Goal: Task Accomplishment & Management: Use online tool/utility

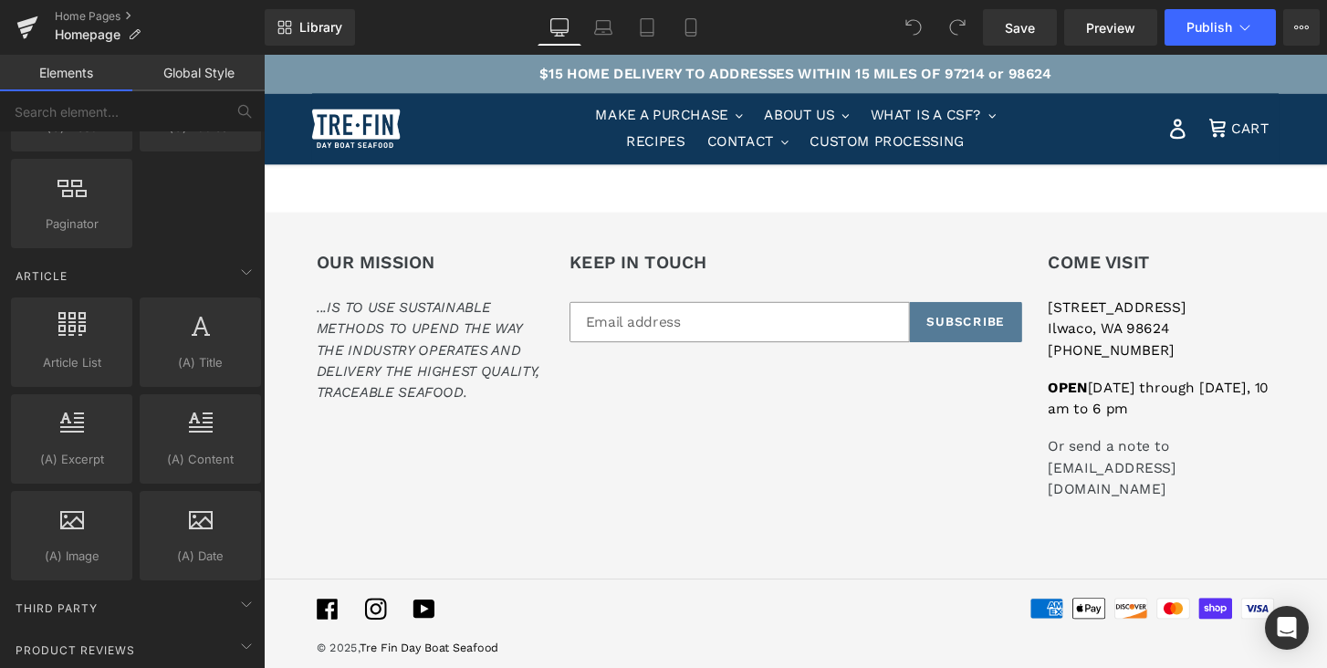
scroll to position [3199, 0]
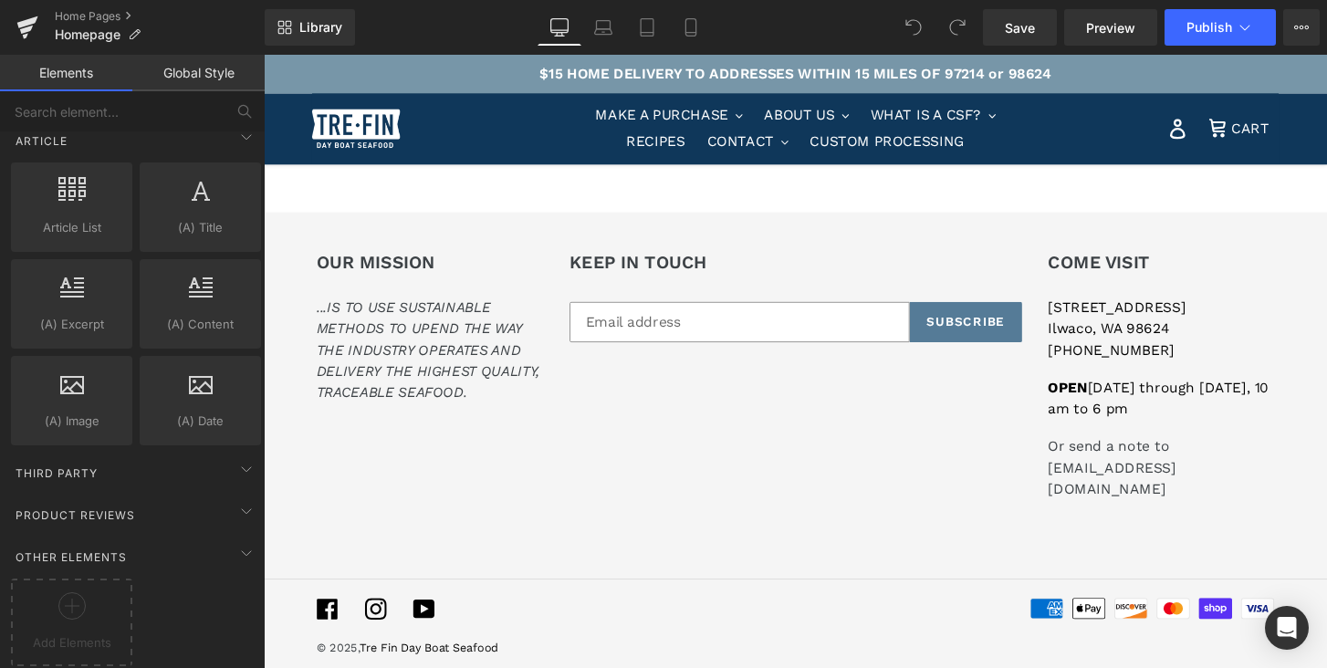
click at [468, 131] on div at bounding box center [439, 131] width 251 height 40
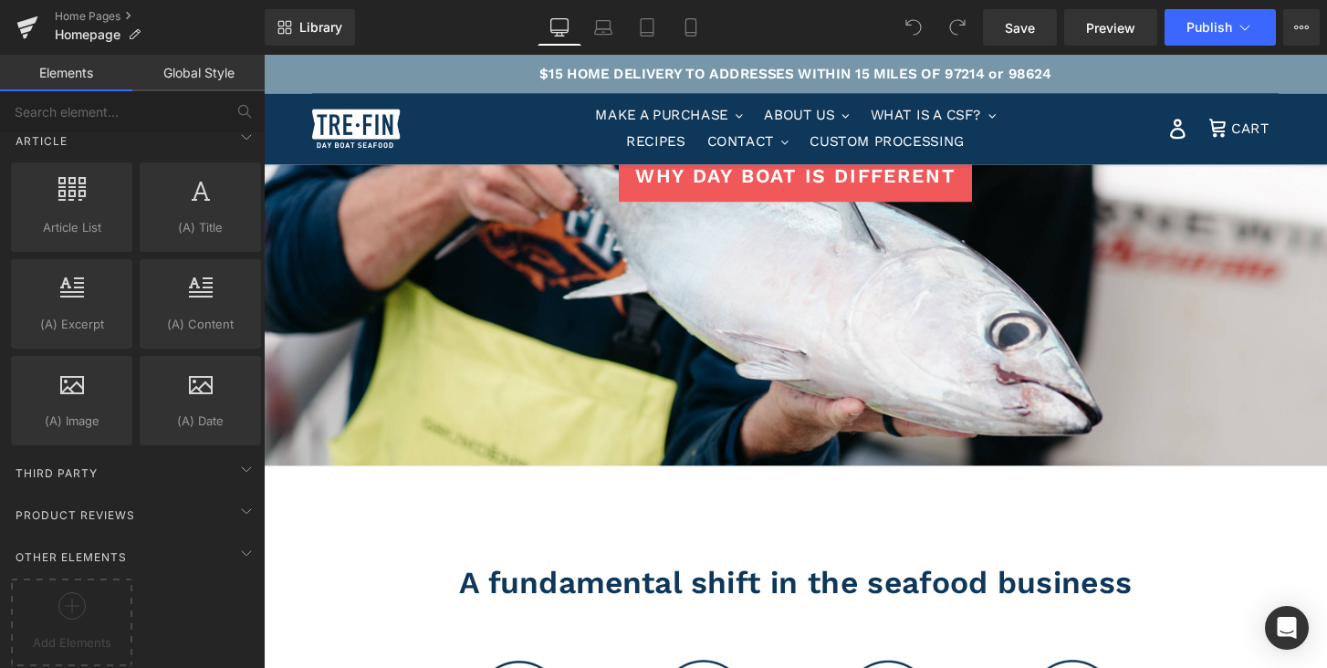
scroll to position [0, 0]
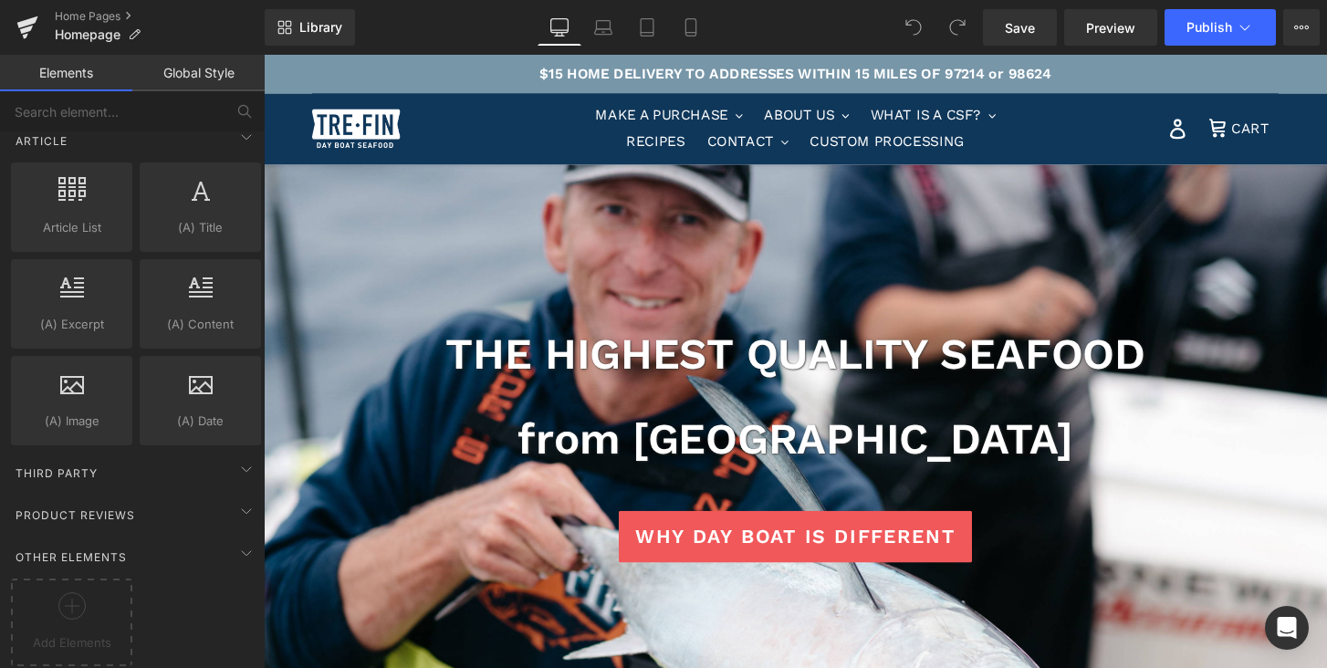
click at [66, 72] on link "Elements" at bounding box center [66, 73] width 132 height 37
click at [190, 68] on link "Global Style" at bounding box center [198, 73] width 132 height 37
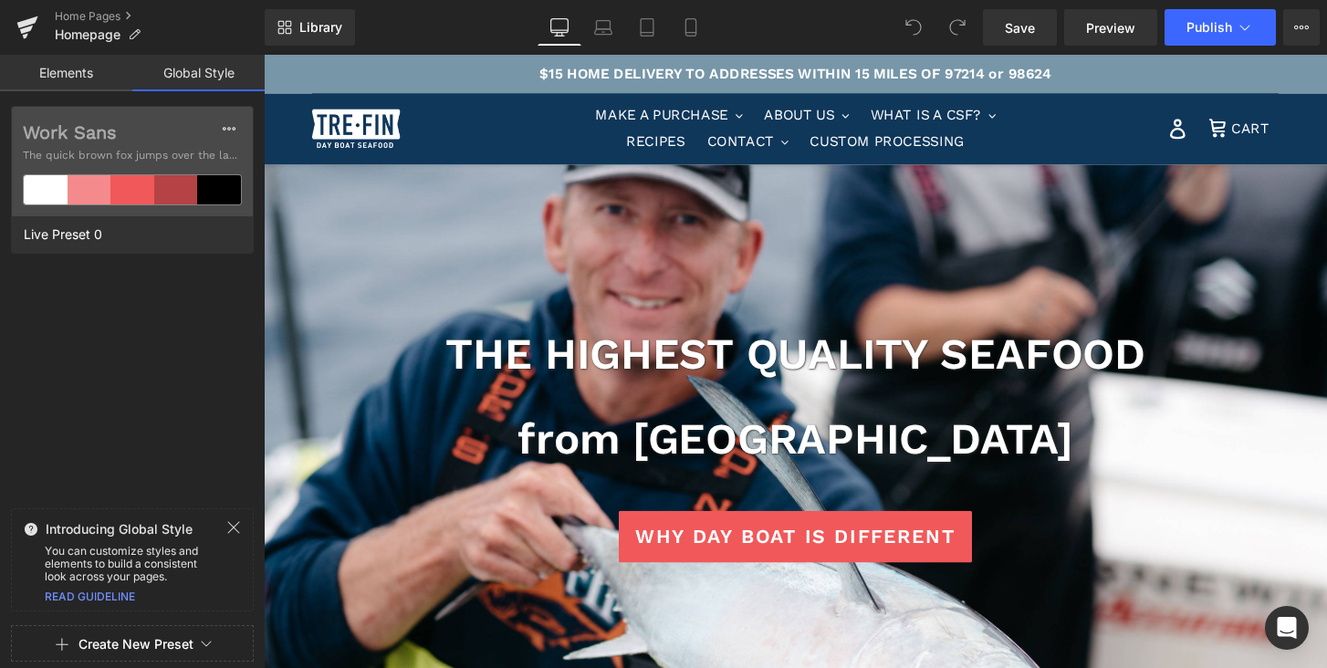
click at [71, 69] on link "Elements" at bounding box center [66, 73] width 132 height 37
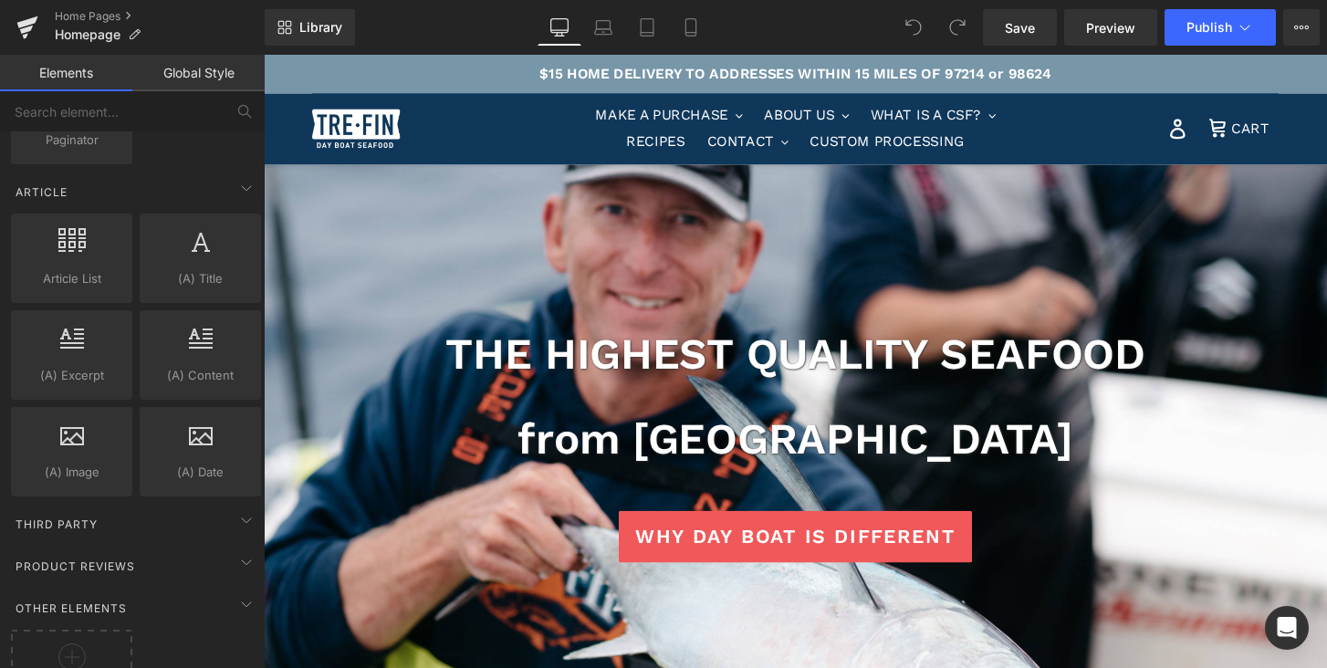
scroll to position [3199, 0]
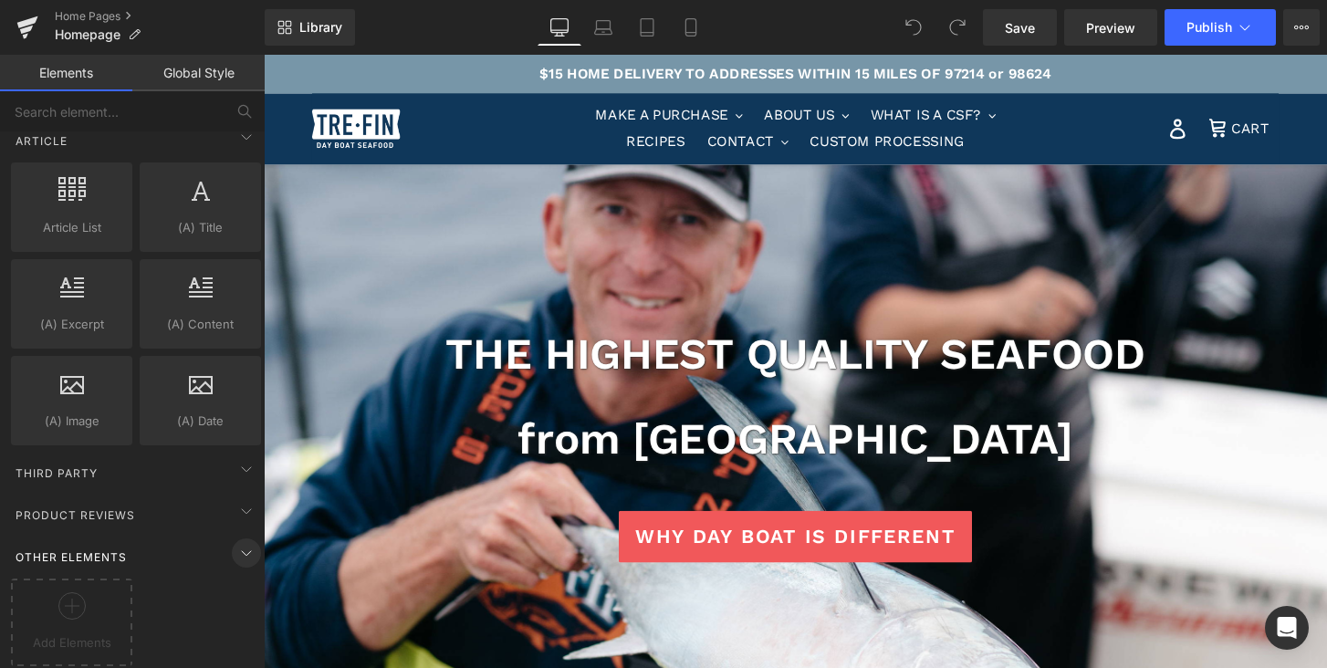
click at [243, 542] on icon at bounding box center [246, 553] width 22 height 22
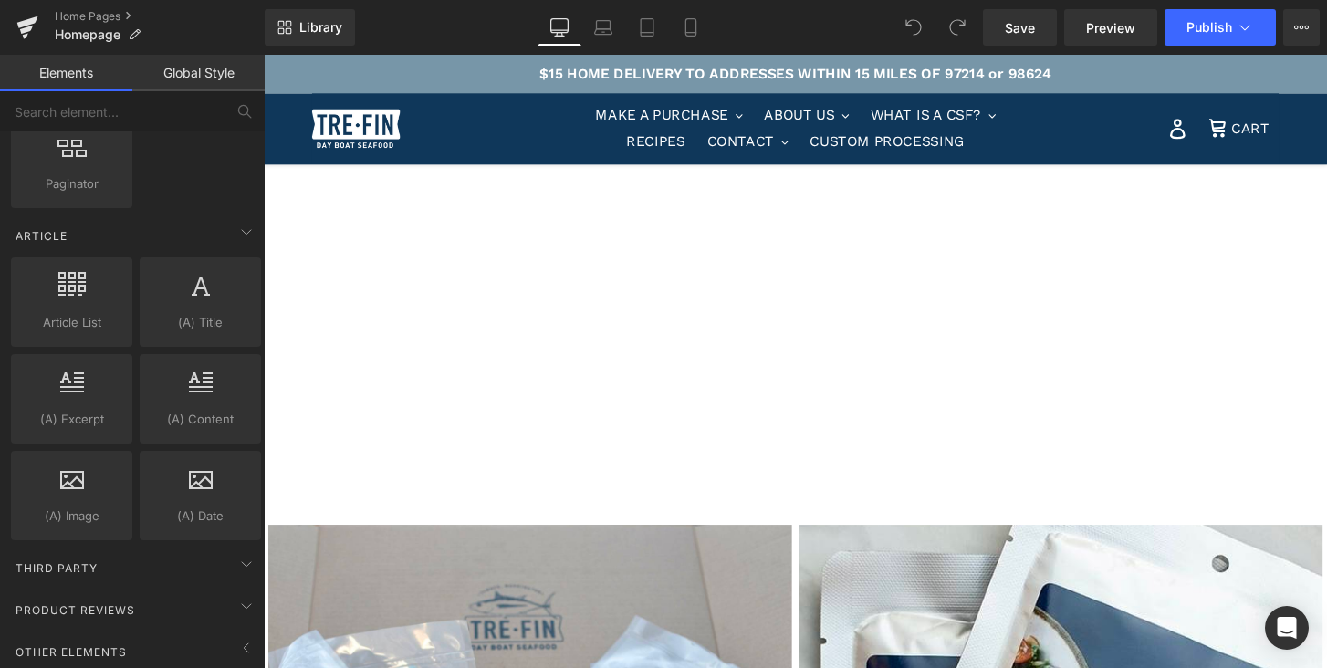
scroll to position [1428, 0]
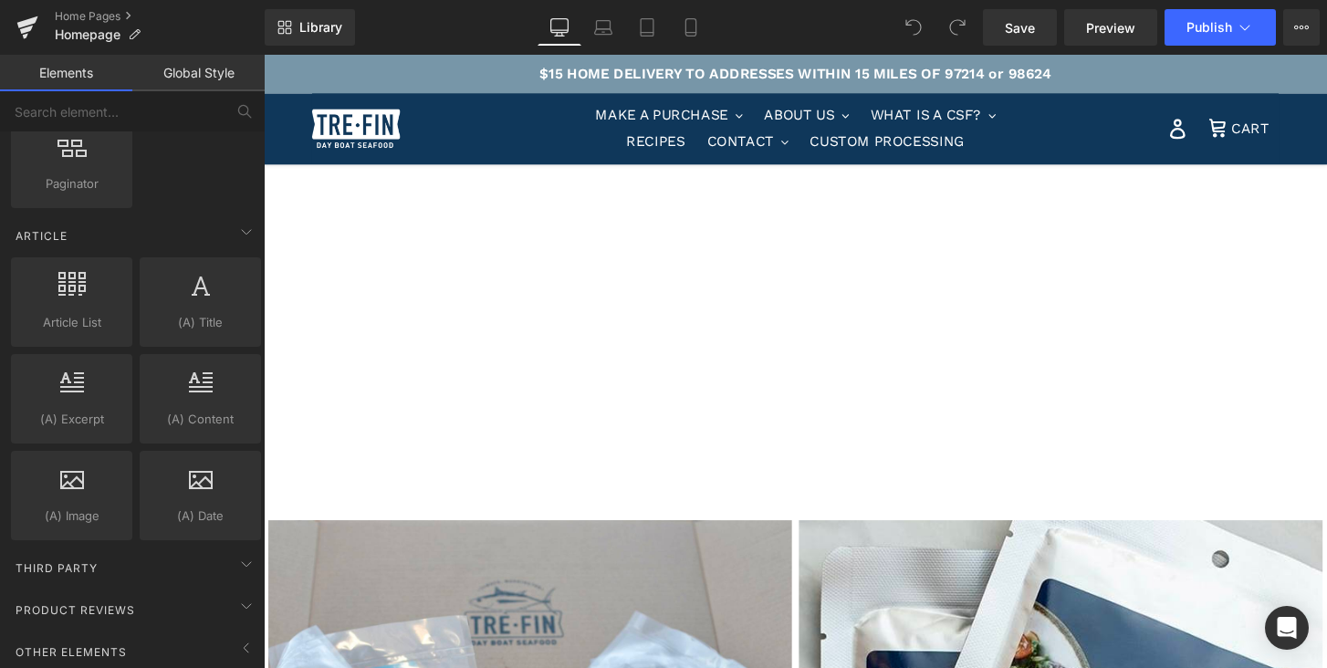
click at [355, 78] on p "$15 HOME DELIVERY TO ADDRESSES WITHIN 15 MILES OF 97214 or 98624" at bounding box center [816, 75] width 1104 height 40
click at [479, 155] on div at bounding box center [439, 131] width 251 height 73
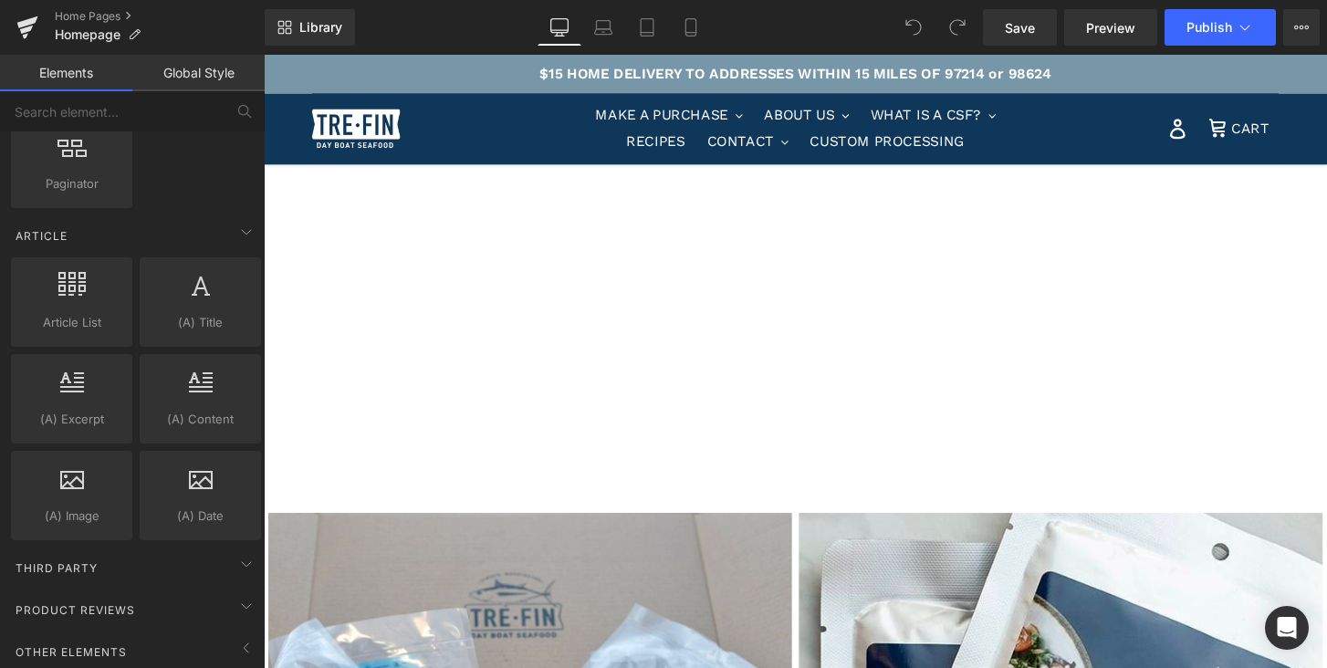
scroll to position [1436, 0]
click at [77, 27] on span "Homepage" at bounding box center [88, 34] width 66 height 15
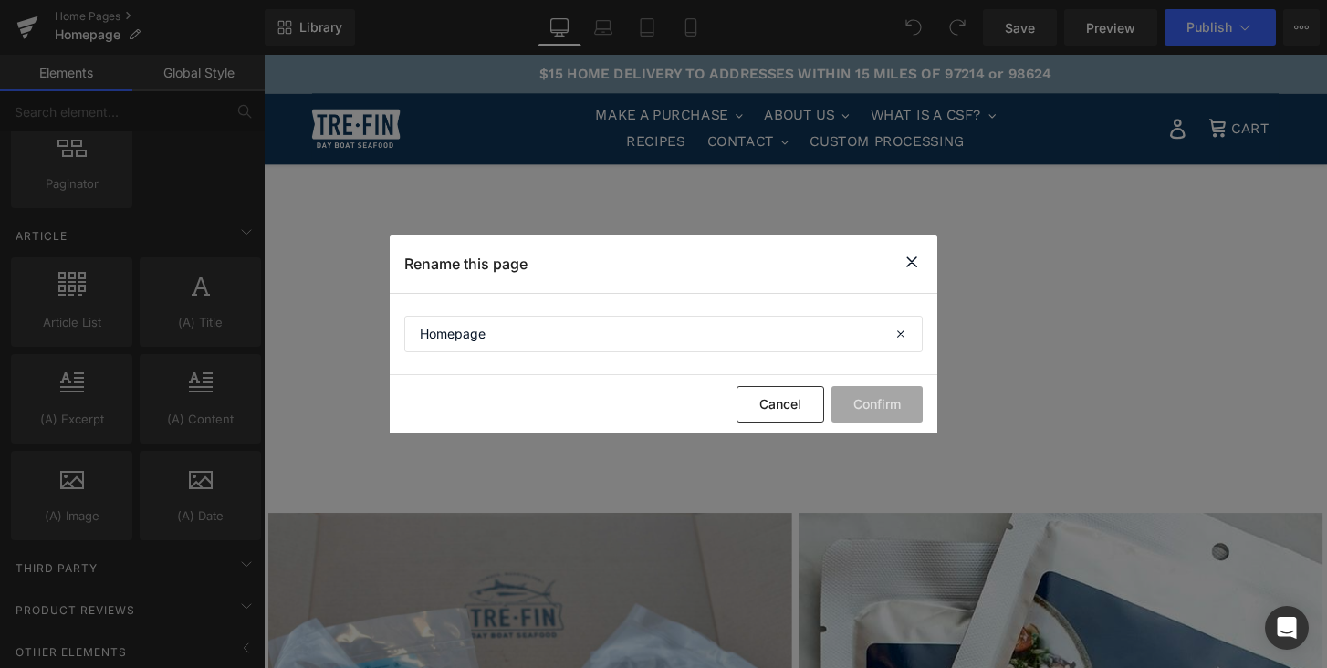
click at [914, 251] on icon at bounding box center [912, 262] width 22 height 23
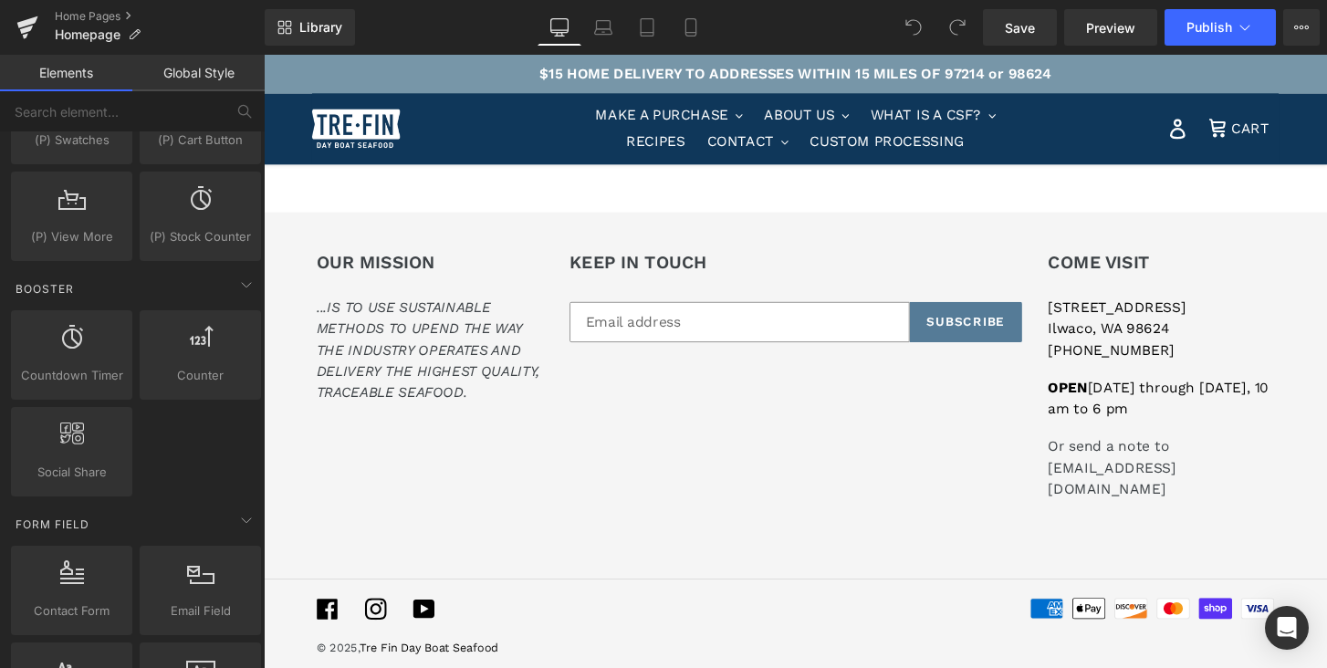
scroll to position [0, 0]
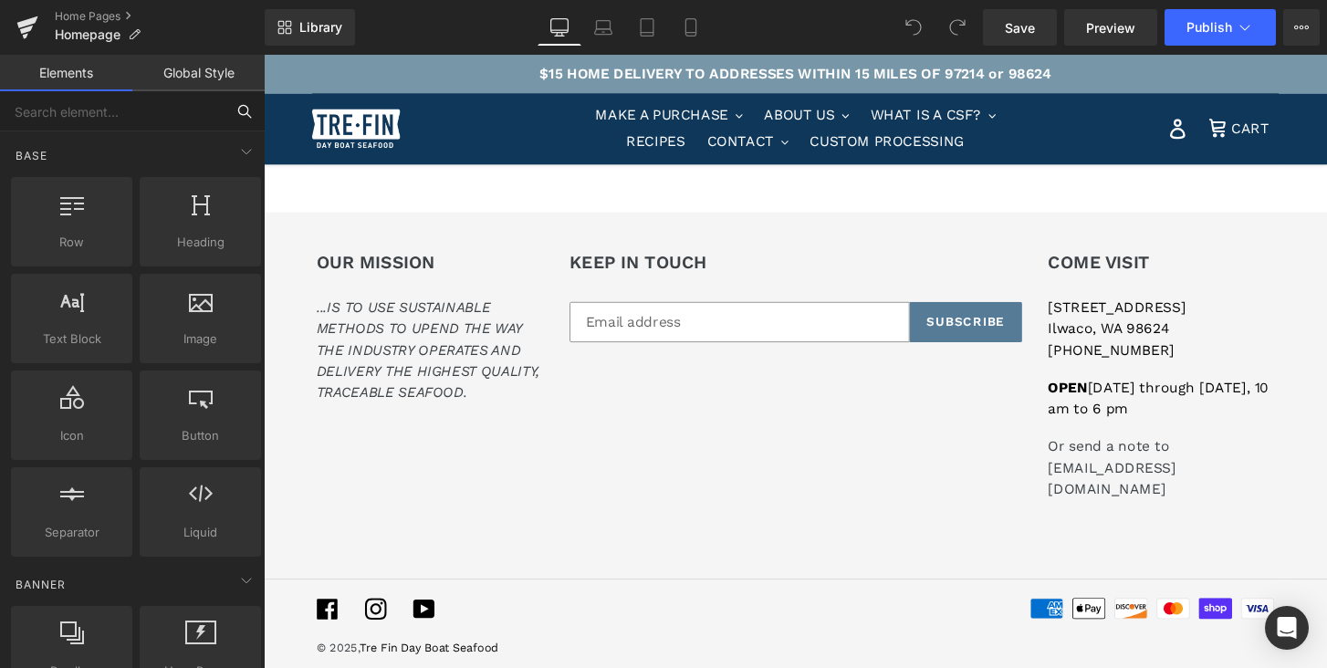
click at [130, 118] on input "text" at bounding box center [112, 111] width 224 height 40
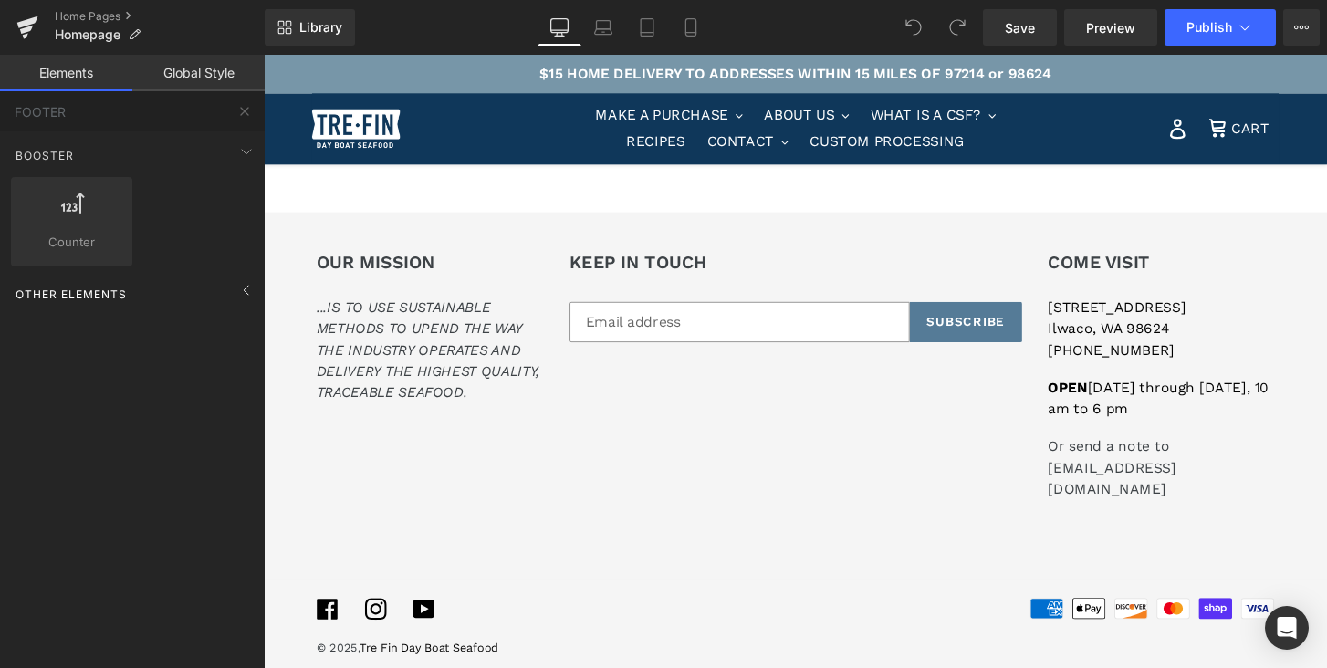
click at [162, 287] on div "Other Elements" at bounding box center [135, 294] width 257 height 37
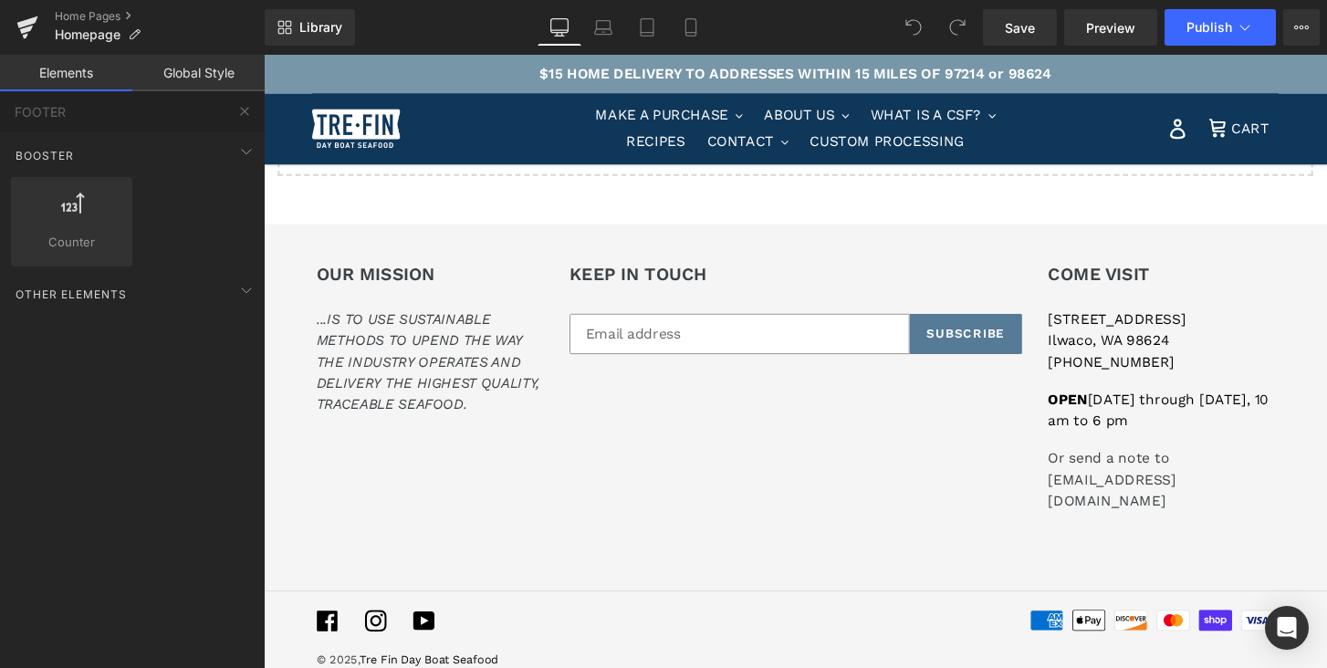
scroll to position [2619, 0]
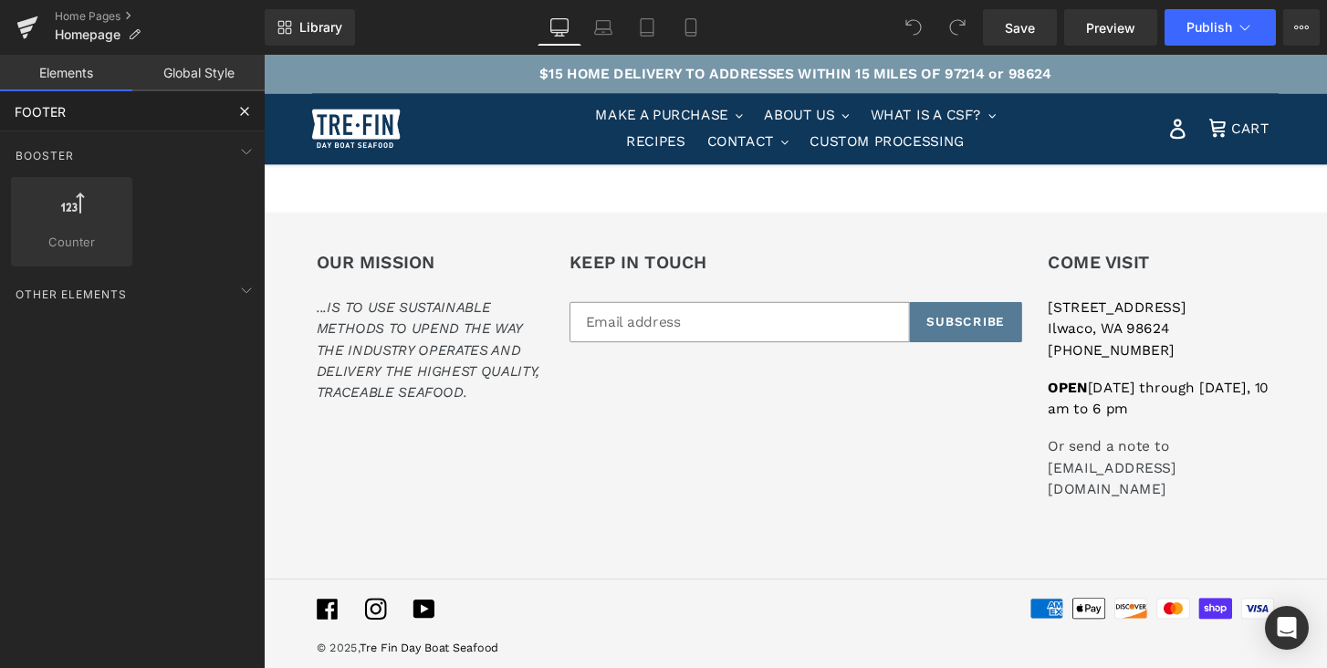
click at [83, 113] on input "FOOTER" at bounding box center [112, 111] width 224 height 40
type input "F"
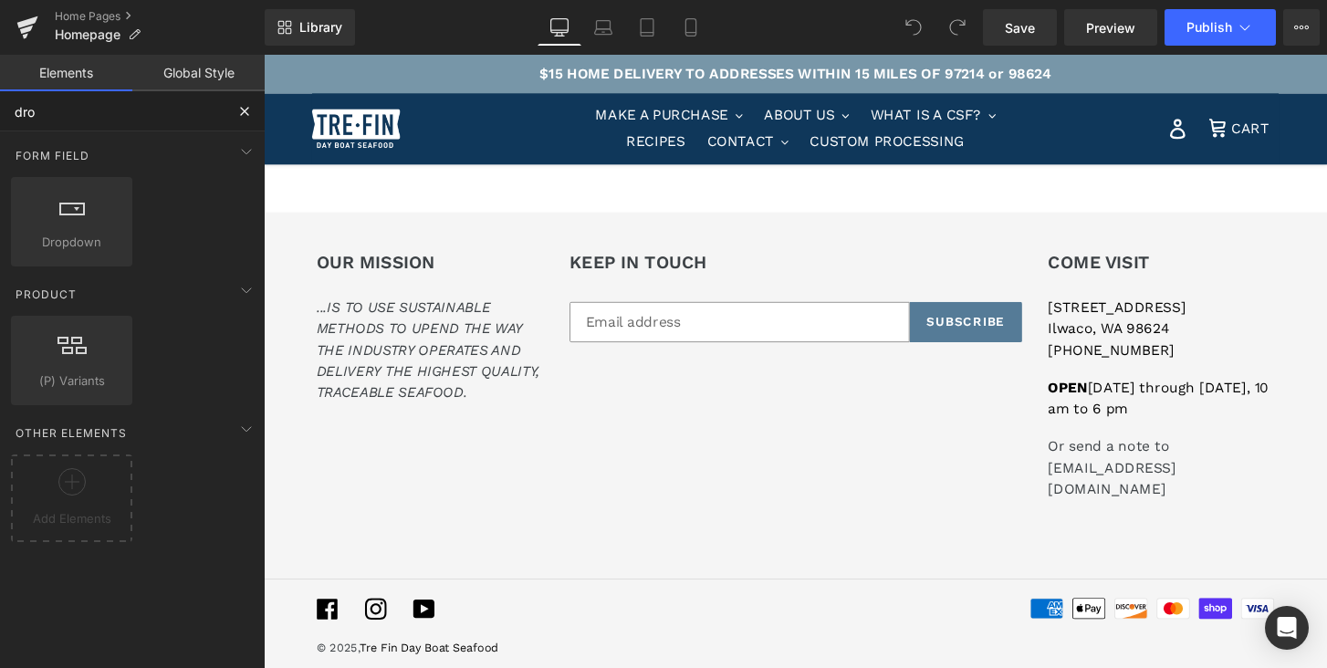
type input "drop"
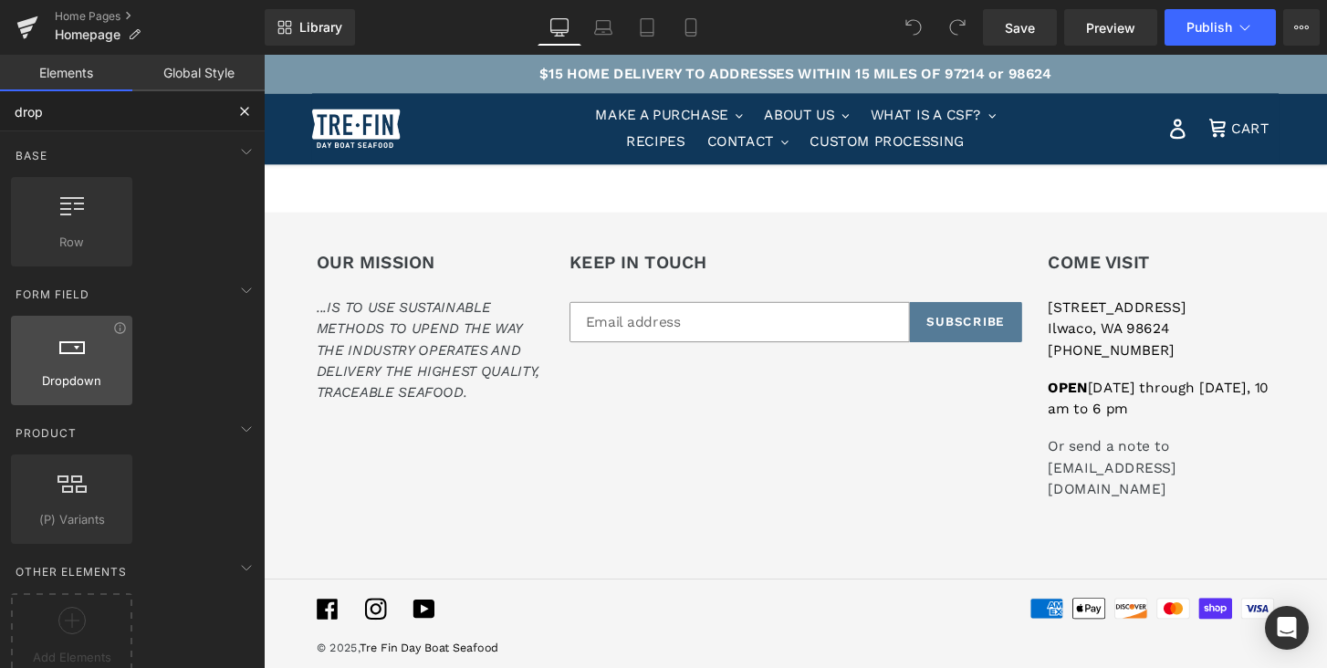
click at [75, 352] on icon at bounding box center [72, 342] width 26 height 24
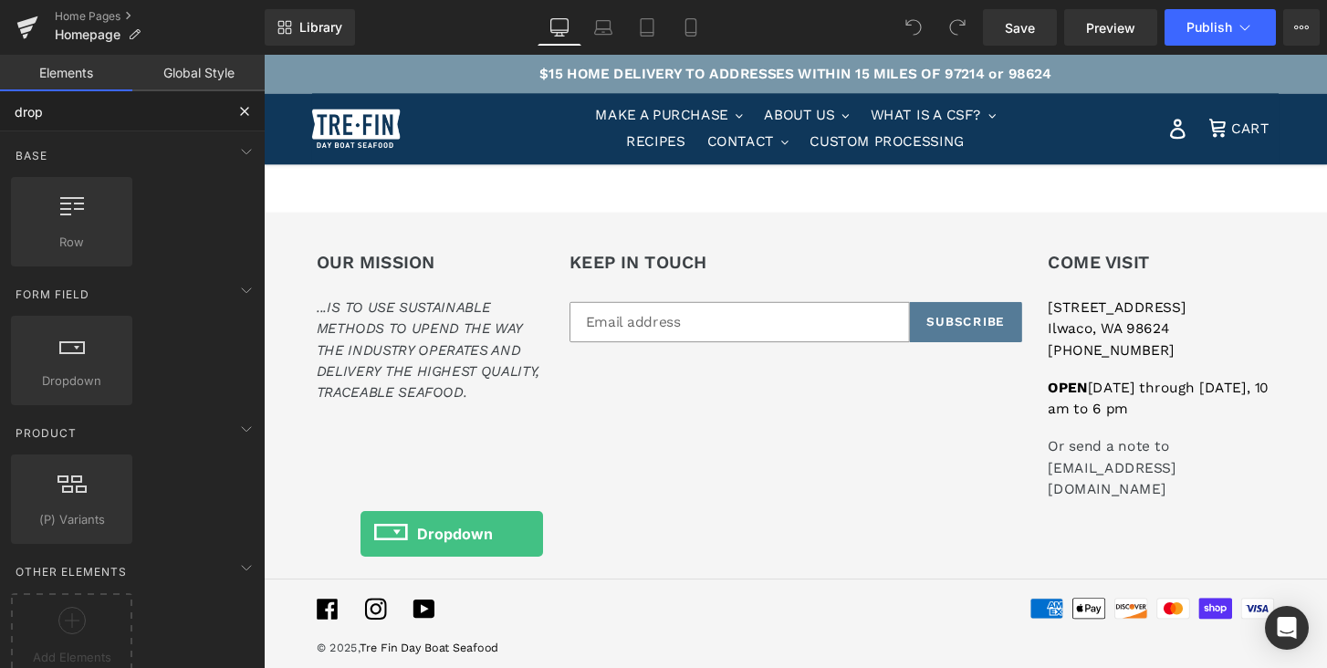
drag, startPoint x: 339, startPoint y: 407, endPoint x: 364, endPoint y: 552, distance: 147.3
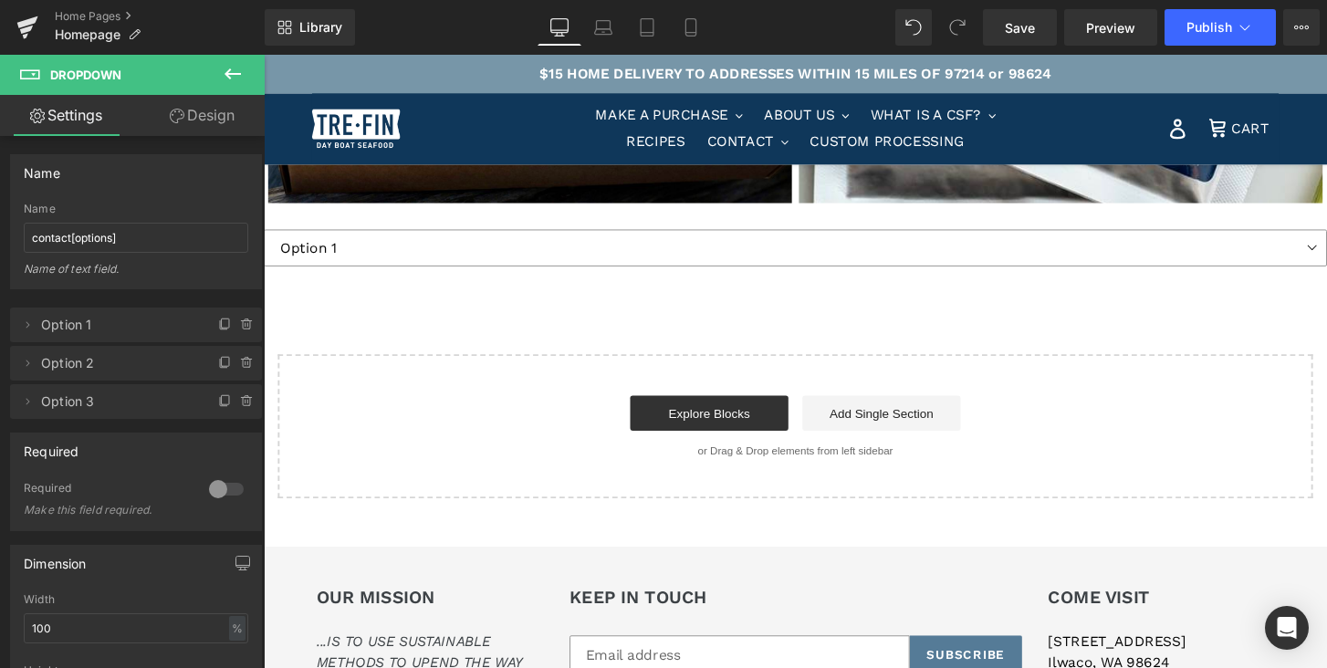
scroll to position [2232, 0]
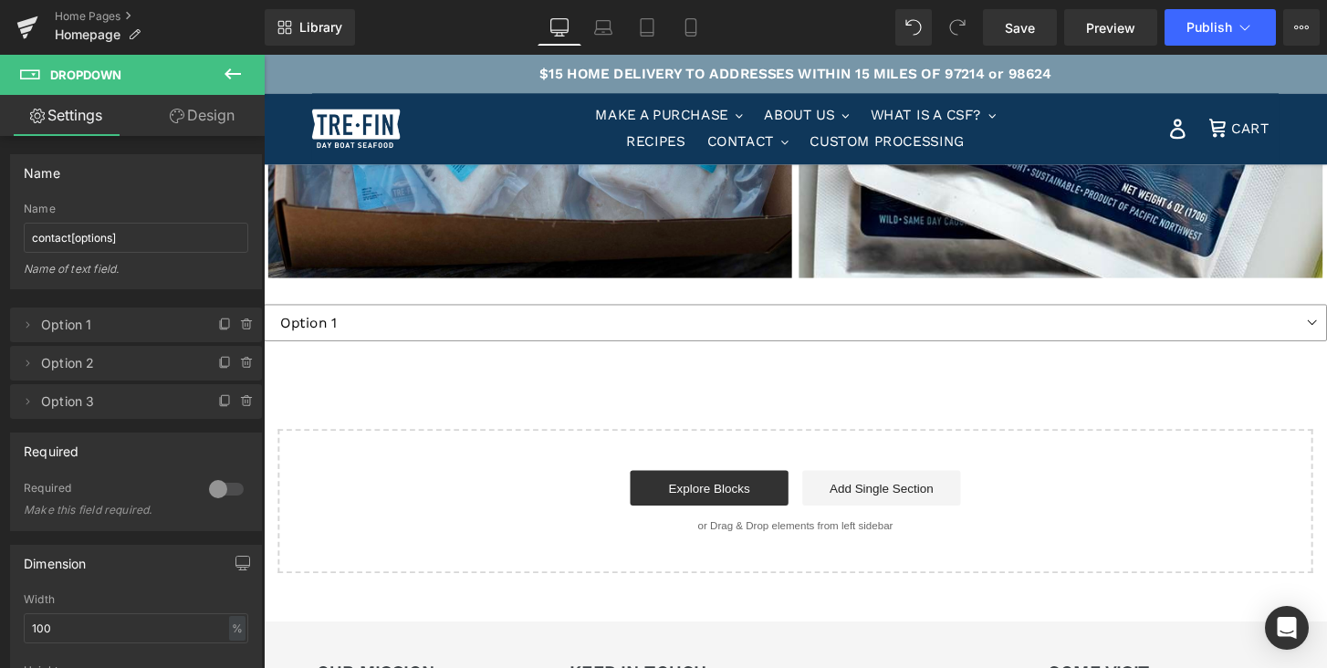
click at [1222, 506] on div "Explore Blocks Add Single Section" at bounding box center [816, 504] width 1017 height 37
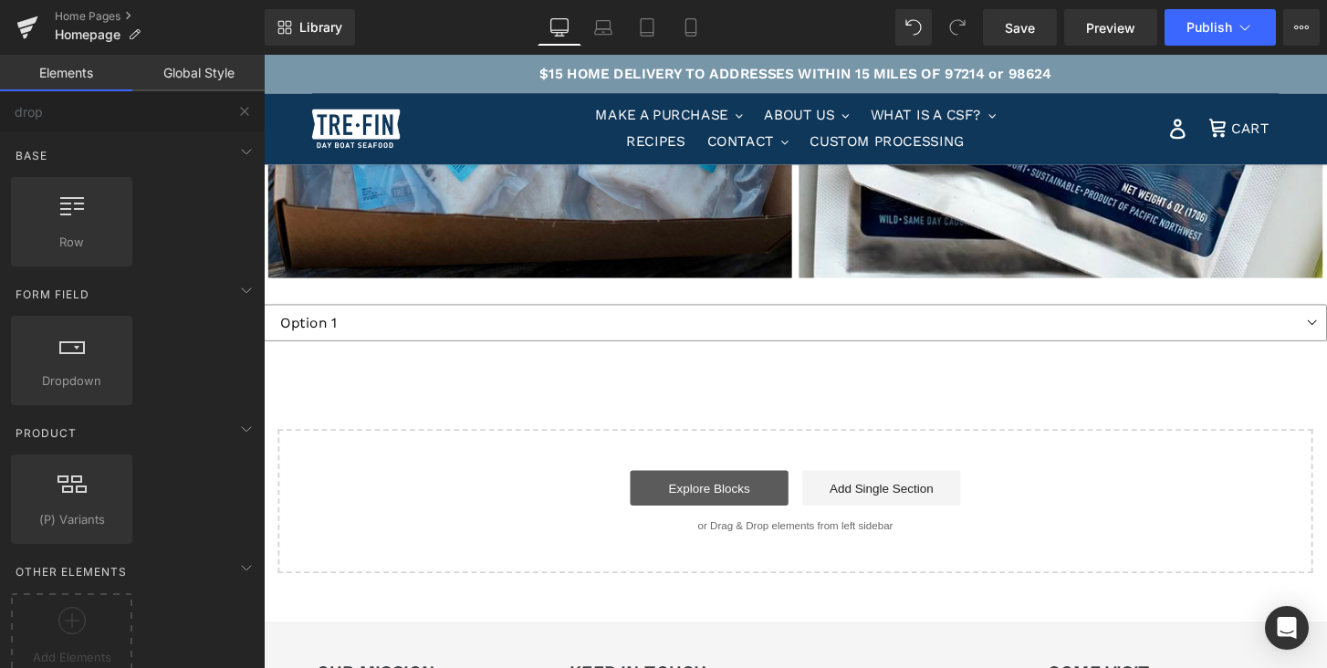
click at [778, 513] on link "Explore Blocks" at bounding box center [726, 504] width 164 height 37
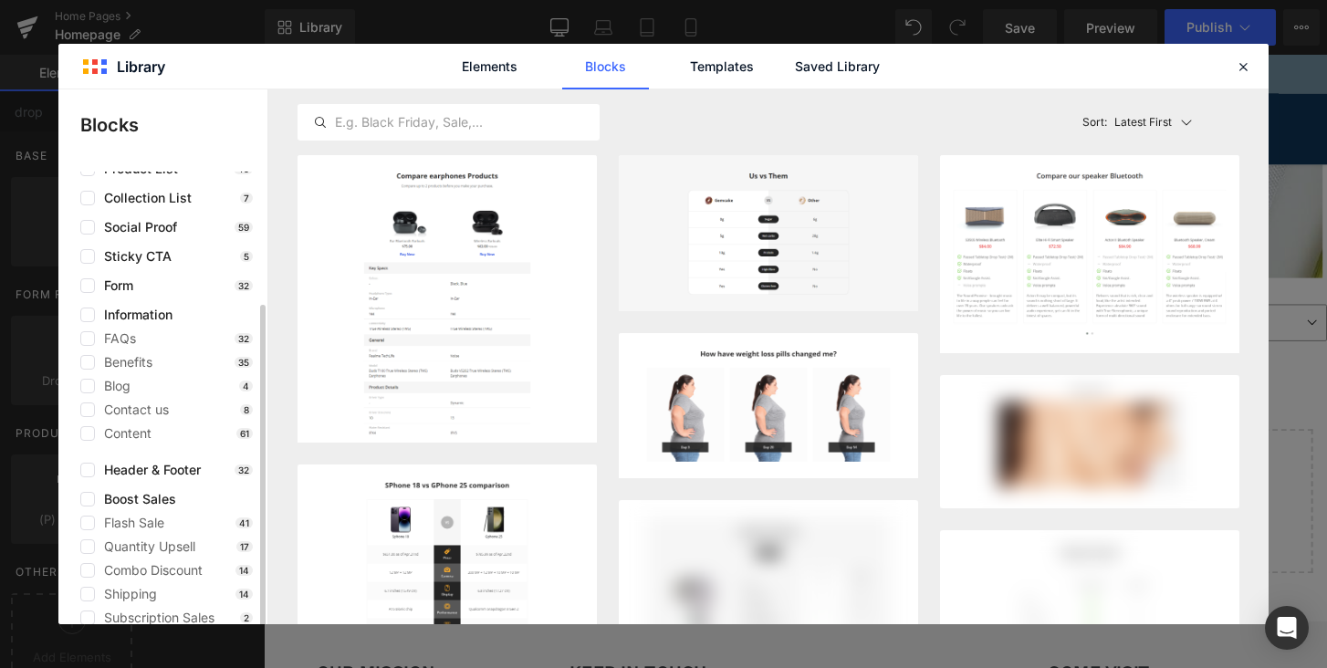
scroll to position [146, 0]
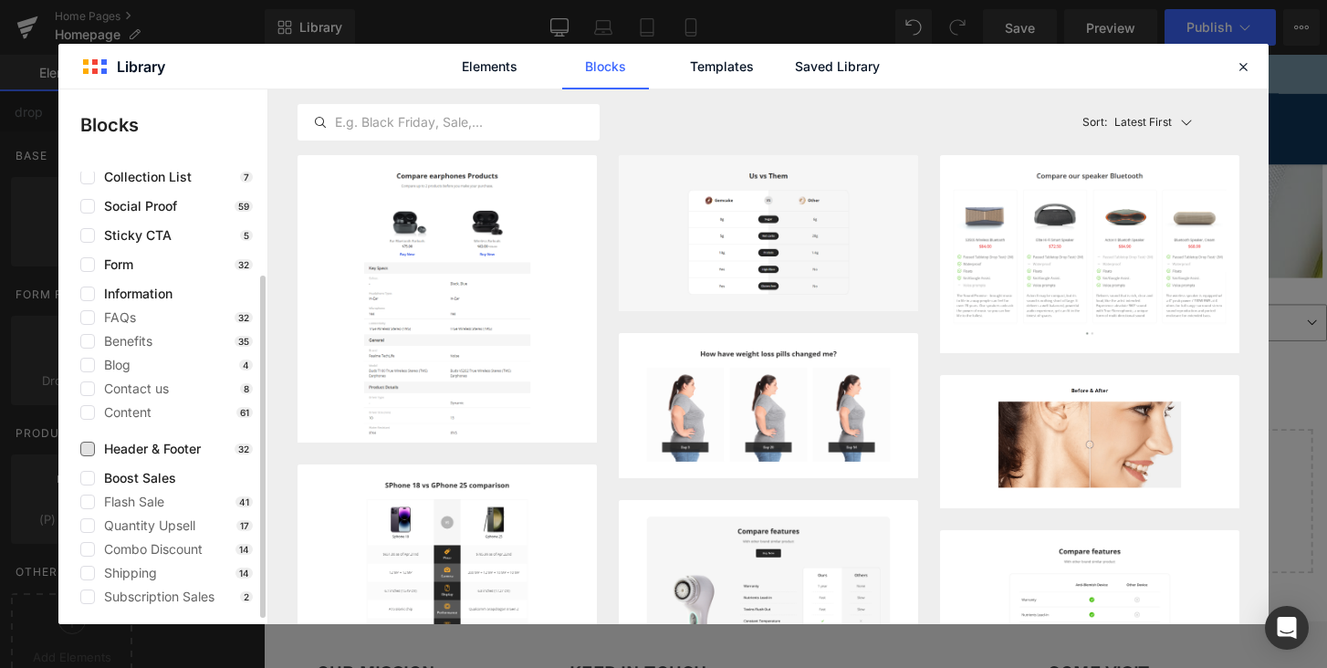
click at [120, 445] on span "Header & Footer" at bounding box center [148, 449] width 106 height 15
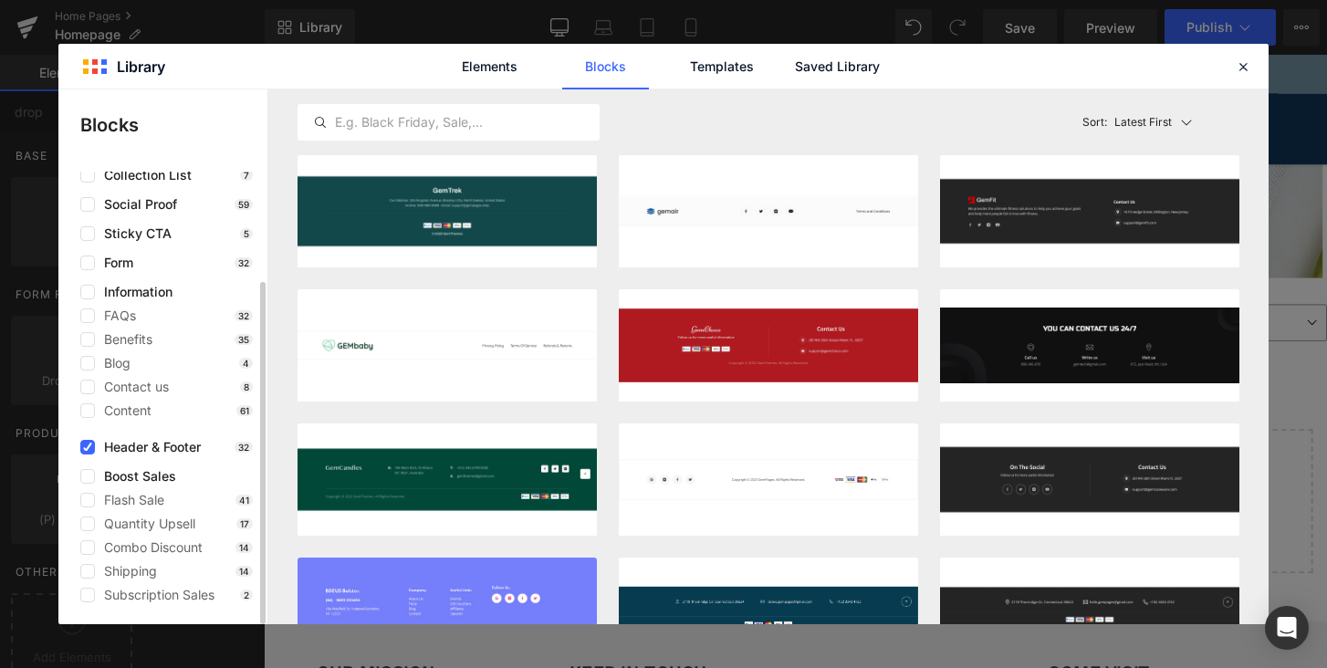
click at [120, 445] on span "Header & Footer" at bounding box center [148, 447] width 106 height 15
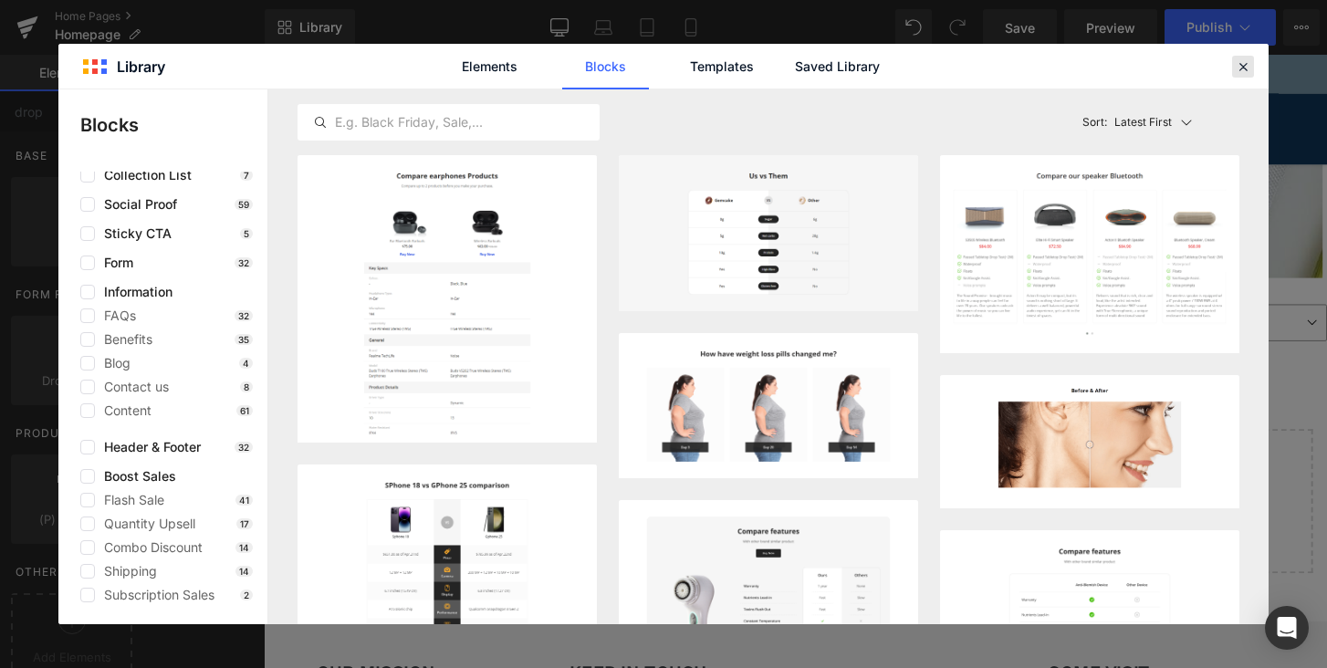
click at [1240, 66] on icon at bounding box center [1243, 66] width 16 height 16
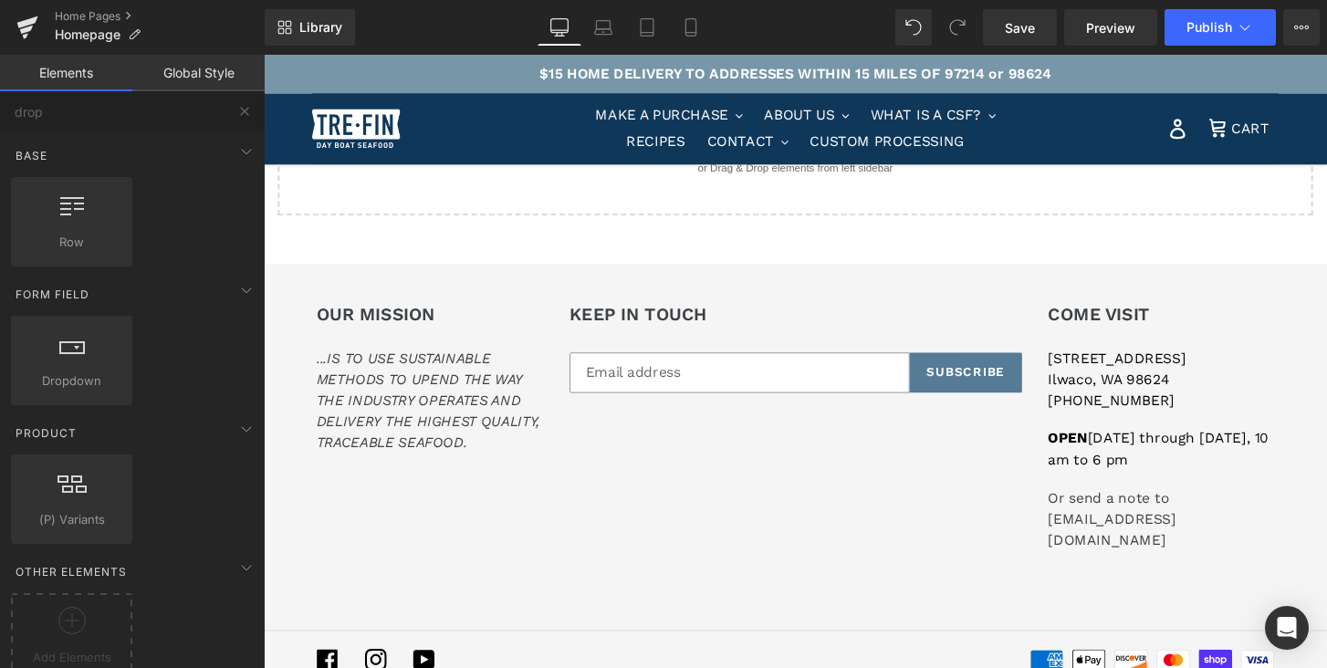
scroll to position [2589, 0]
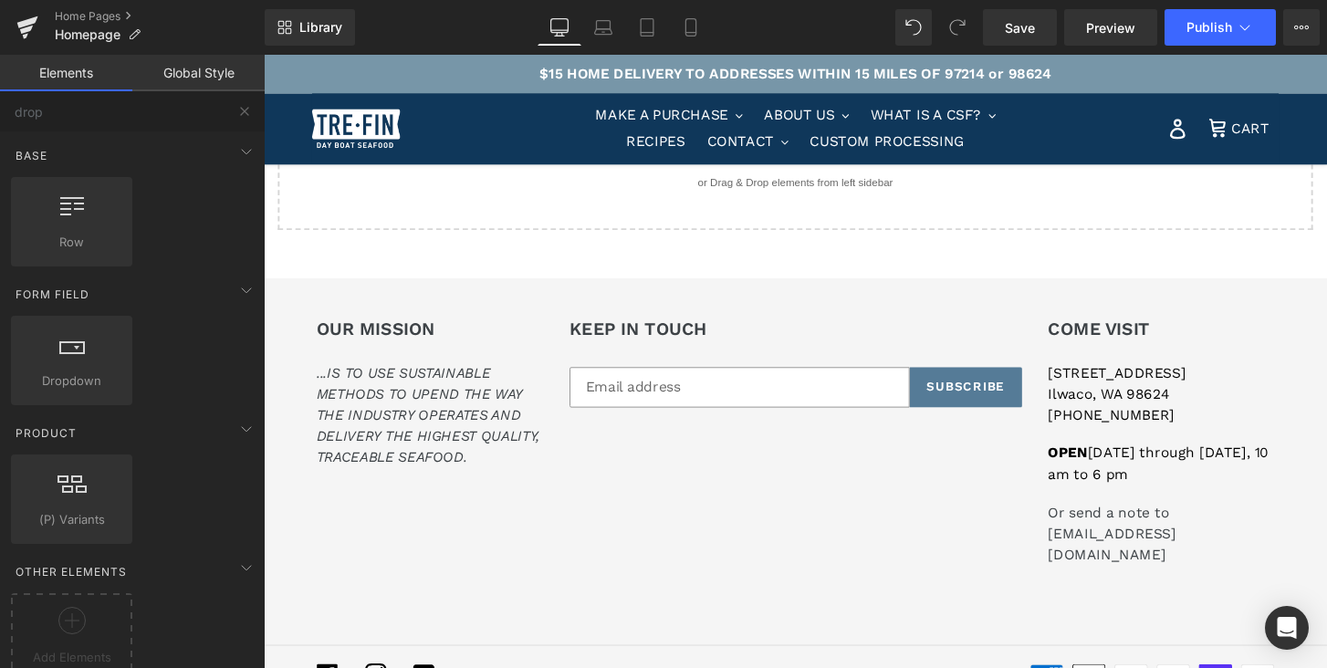
click at [779, 499] on div "OUR MISSION ...IS TO USE SUSTAINABLE METHODS TO UPEND THE WAY THE INDUSTRY OPER…" at bounding box center [815, 477] width 995 height 298
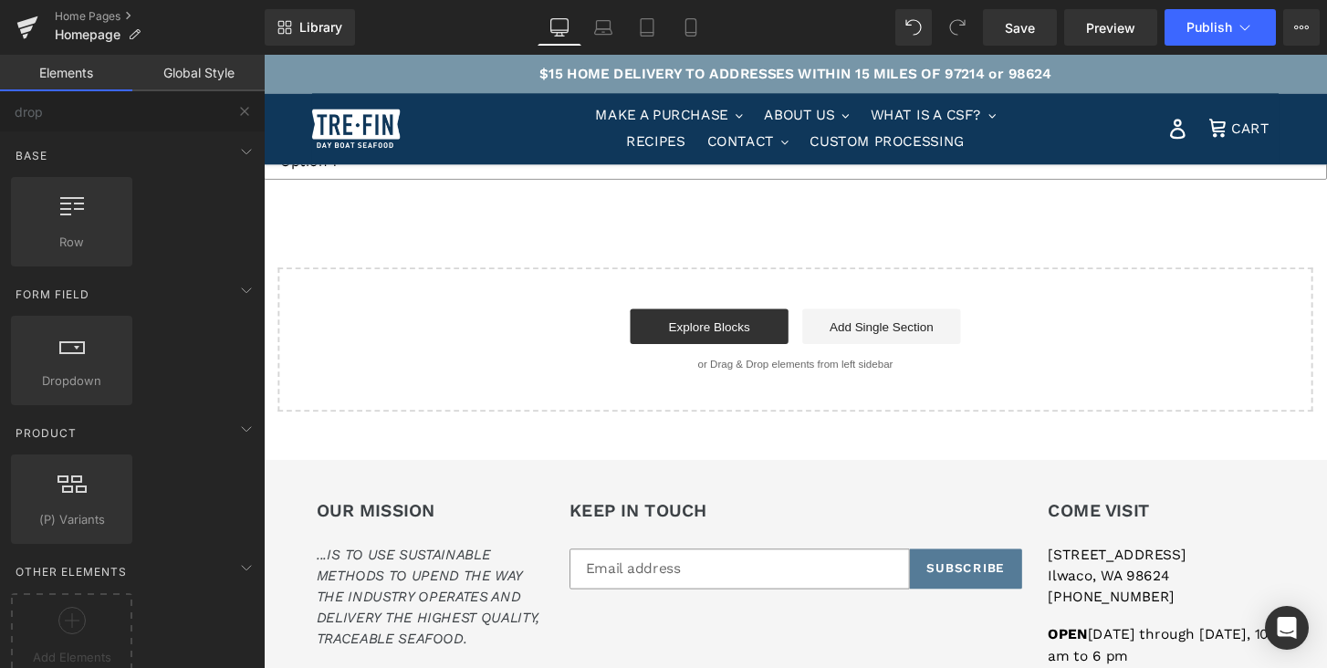
scroll to position [2378, 0]
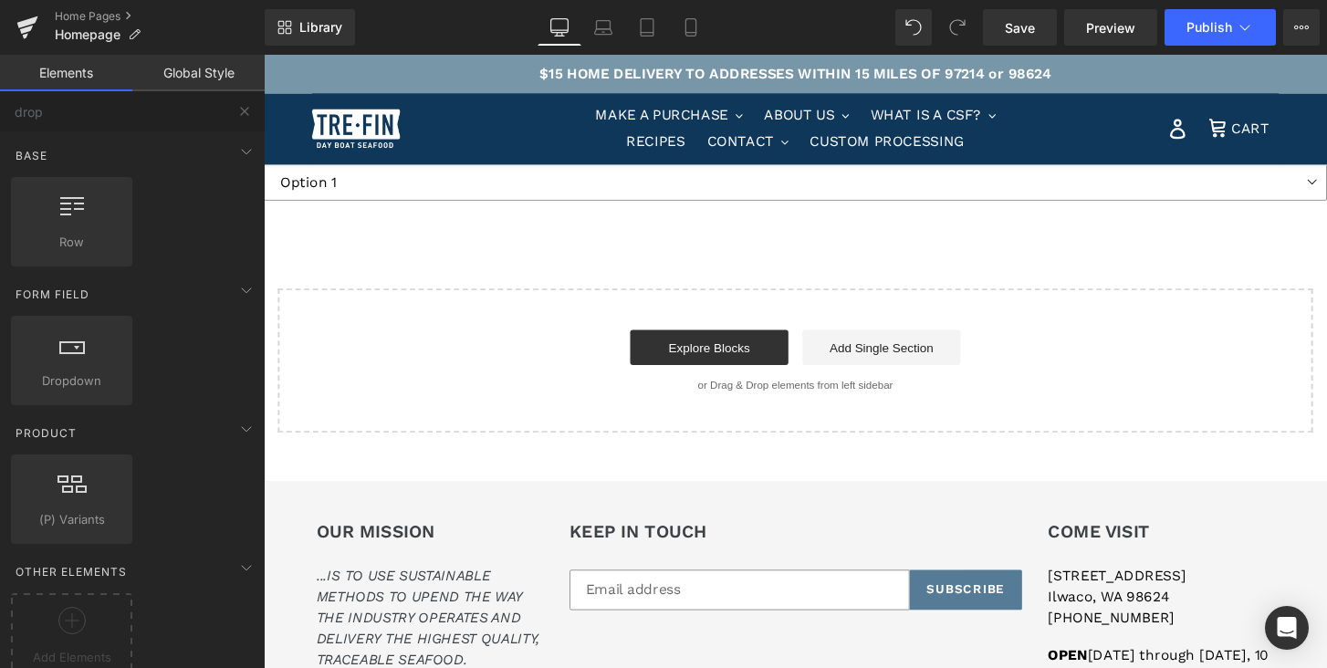
click at [1127, 372] on div "Explore Blocks Add Single Section" at bounding box center [816, 358] width 1017 height 37
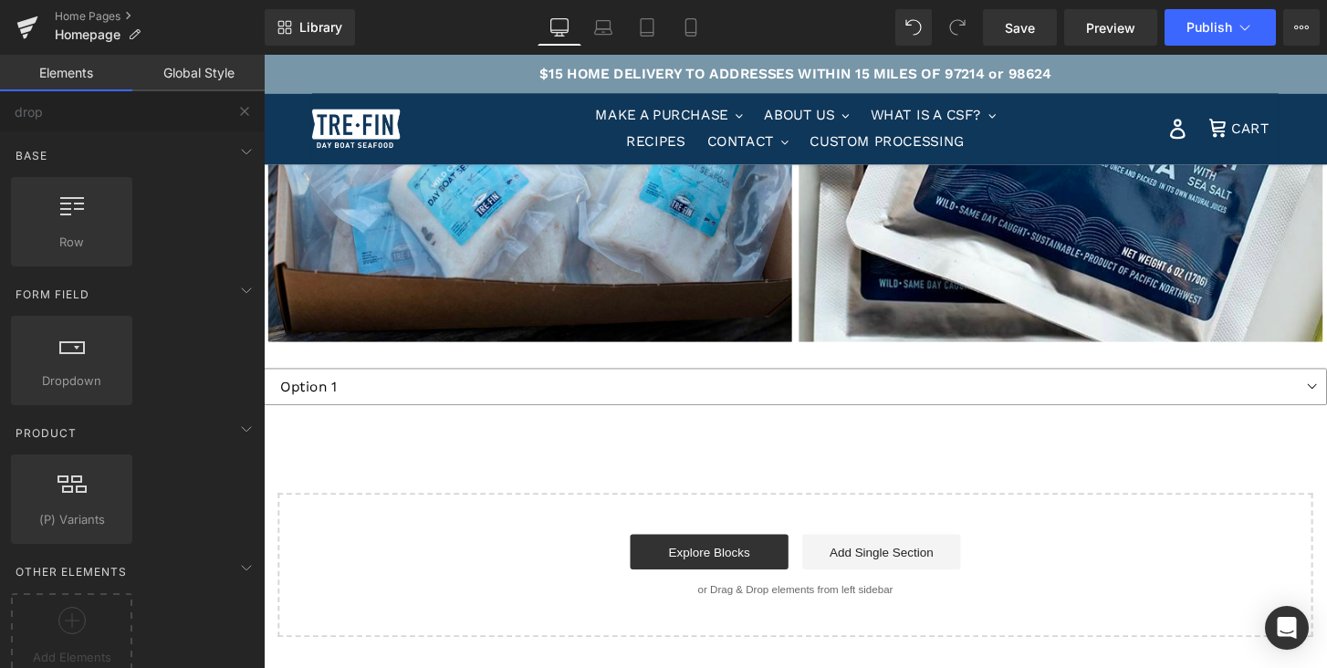
scroll to position [2156, 0]
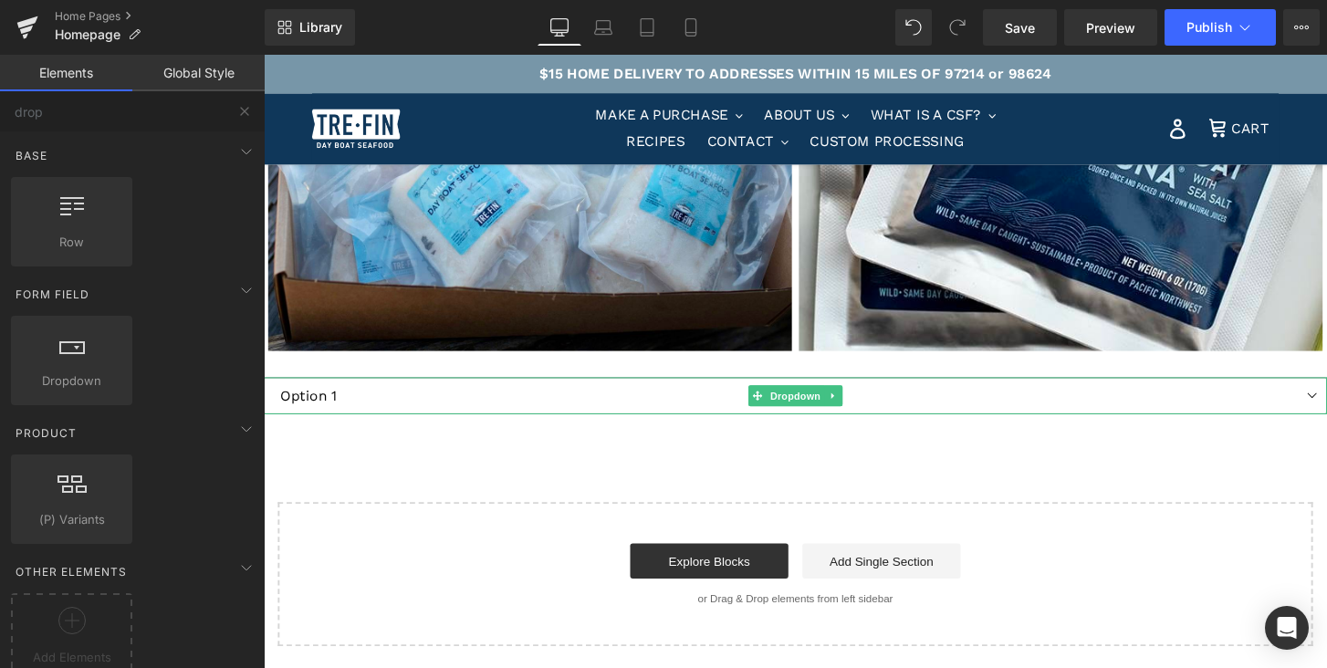
click at [1326, 402] on select "Option 1 Option 2 Option 3" at bounding box center [816, 408] width 1104 height 37
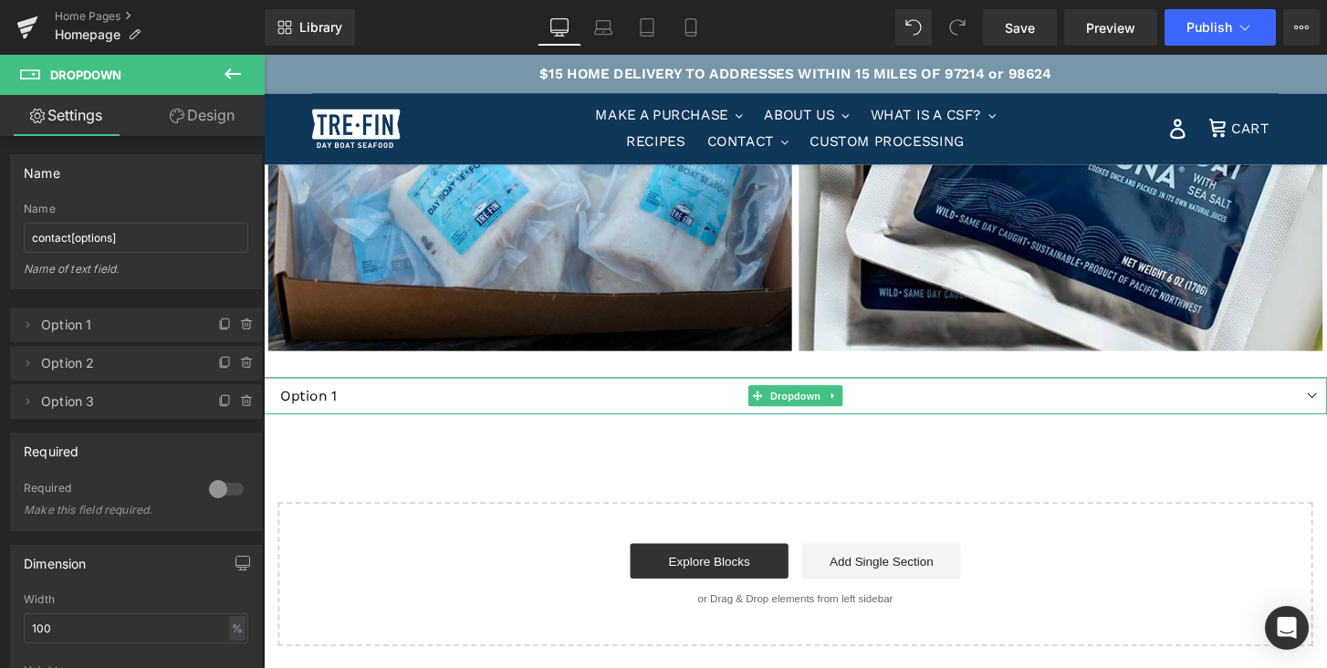
click at [264, 390] on select "Option 1 Option 2 Option 3" at bounding box center [816, 408] width 1104 height 37
click at [852, 404] on icon at bounding box center [855, 408] width 10 height 11
click at [864, 407] on icon at bounding box center [865, 408] width 10 height 10
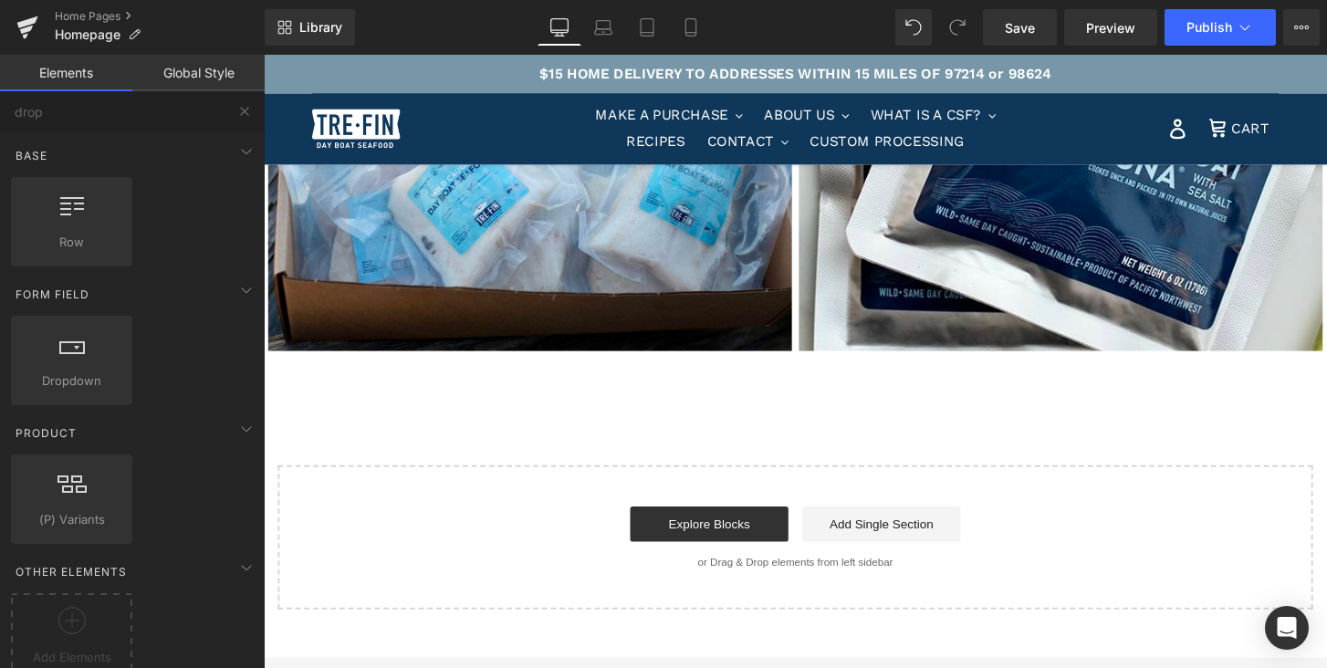
click at [840, 502] on div "Start building your page Explore Blocks Add Single Section or Drag & Drop eleme…" at bounding box center [815, 556] width 1071 height 146
click at [1020, 22] on span "Save" at bounding box center [1020, 27] width 30 height 19
